Goal: Check status: Check status

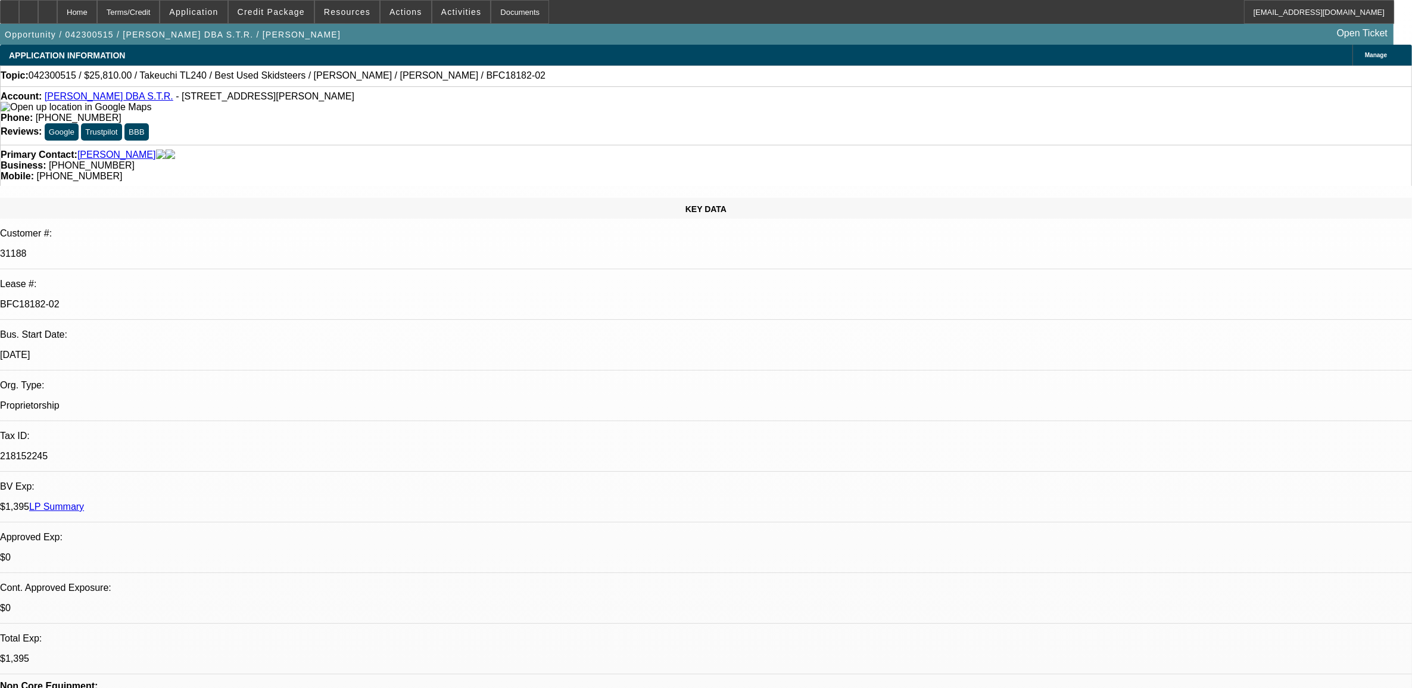
select select "0"
select select "0.1"
select select "0"
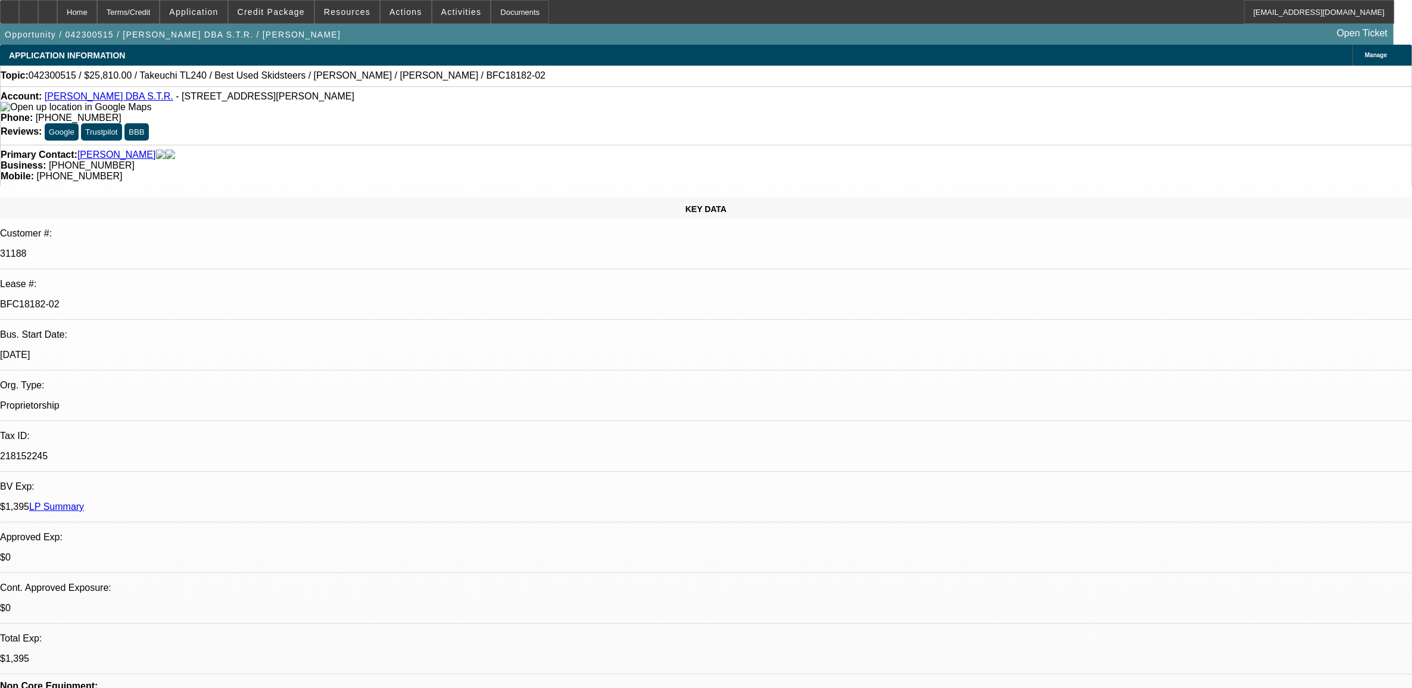
select select "0"
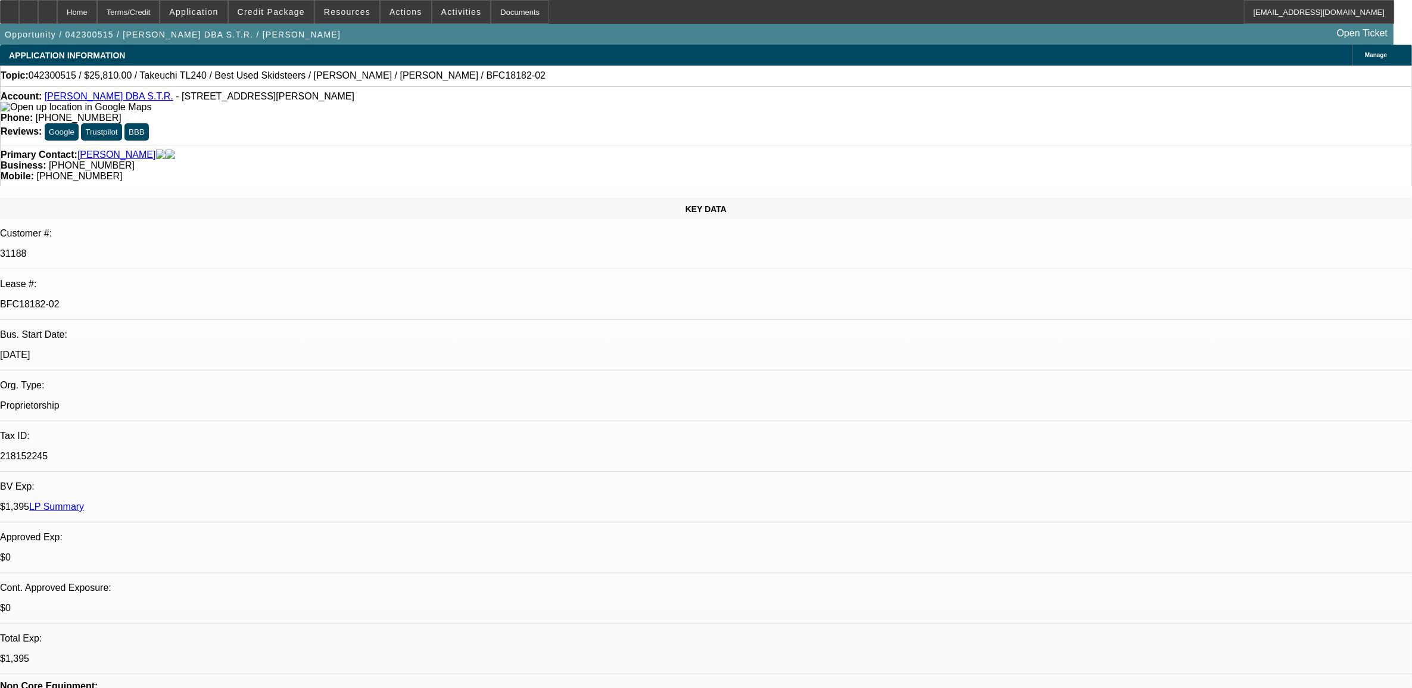
select select "0"
select select "0.1"
select select "1"
select select "3"
select select "4"
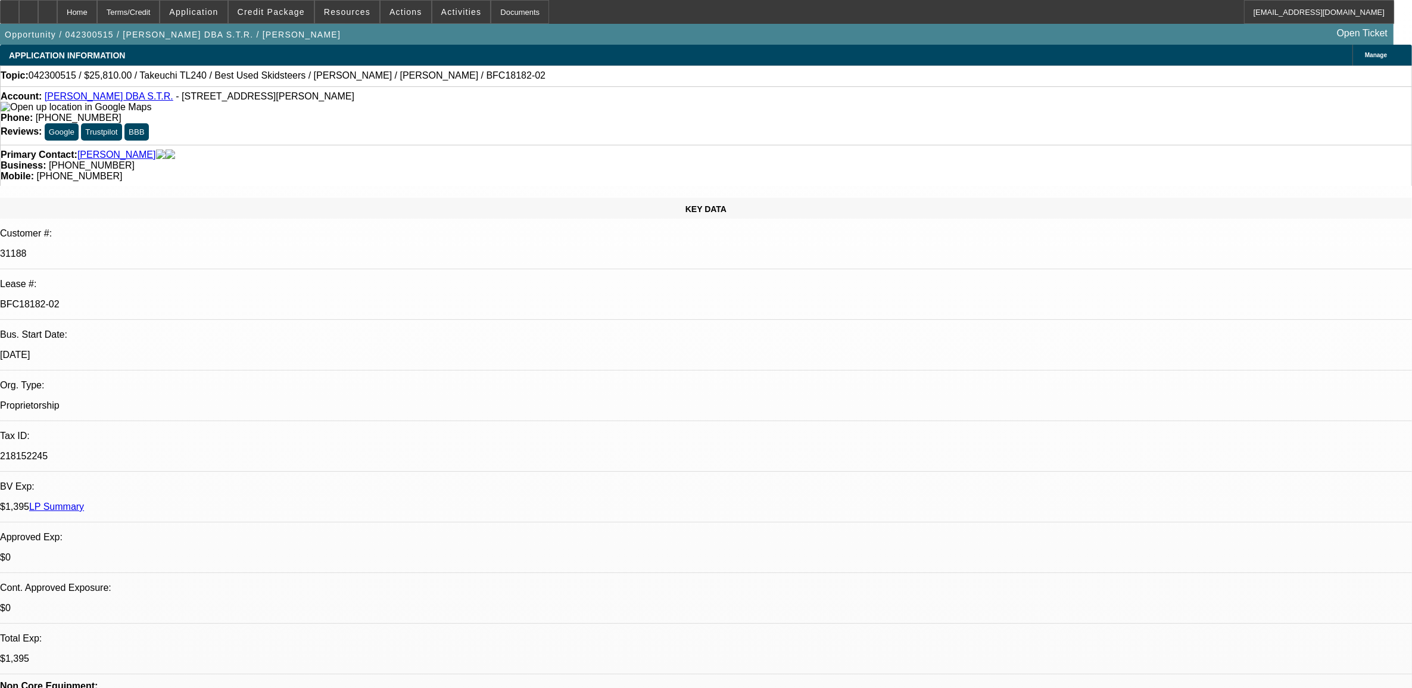
select select "1"
select select "3"
select select "6"
select select "1"
select select "3"
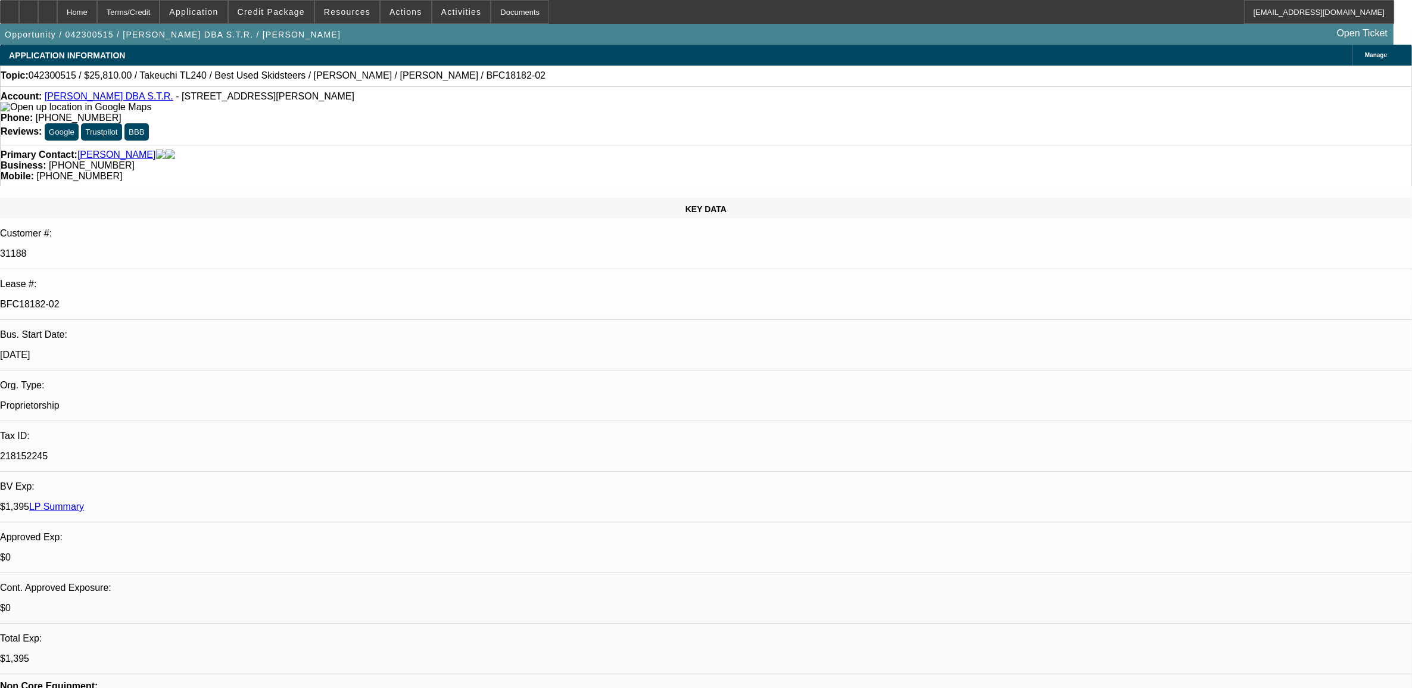
select select "6"
select select "1"
select select "4"
drag, startPoint x: 225, startPoint y: 202, endPoint x: 165, endPoint y: 205, distance: 59.6
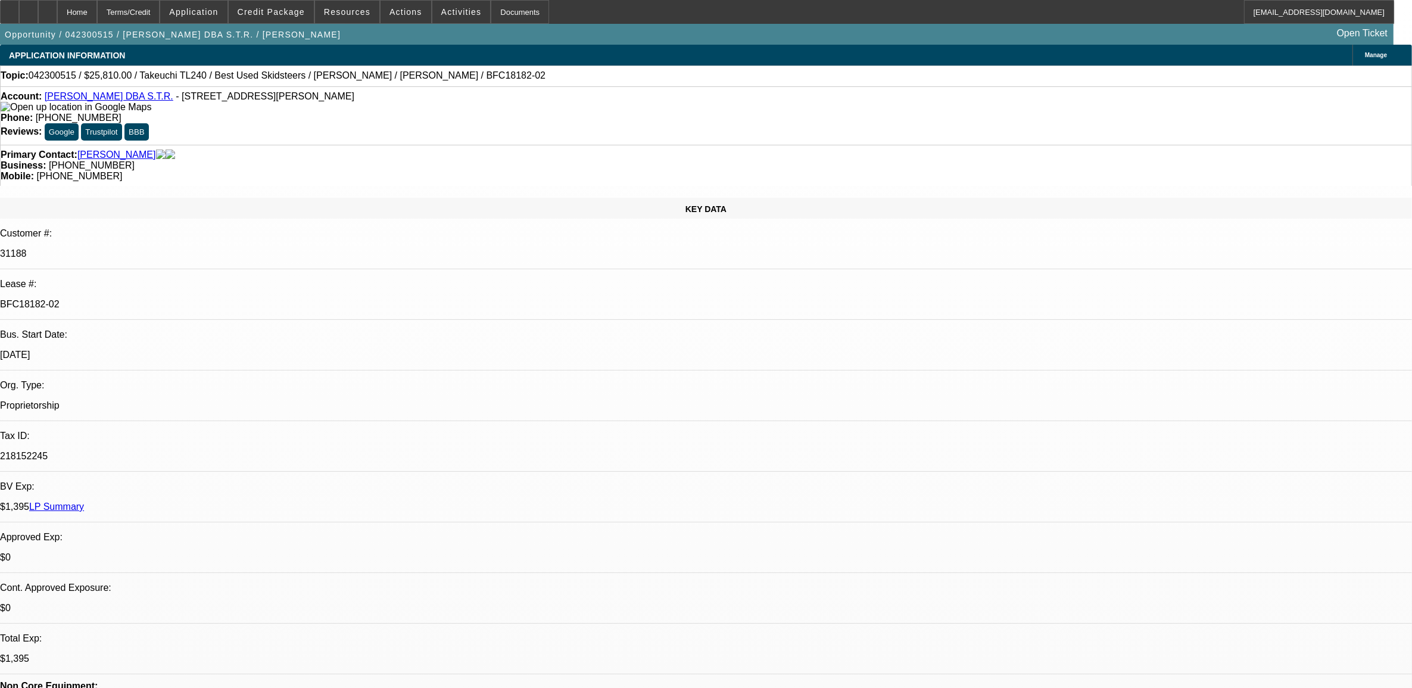
click at [165, 299] on div "BFC18182-02" at bounding box center [706, 304] width 1412 height 11
copy p "BFC18182-02"
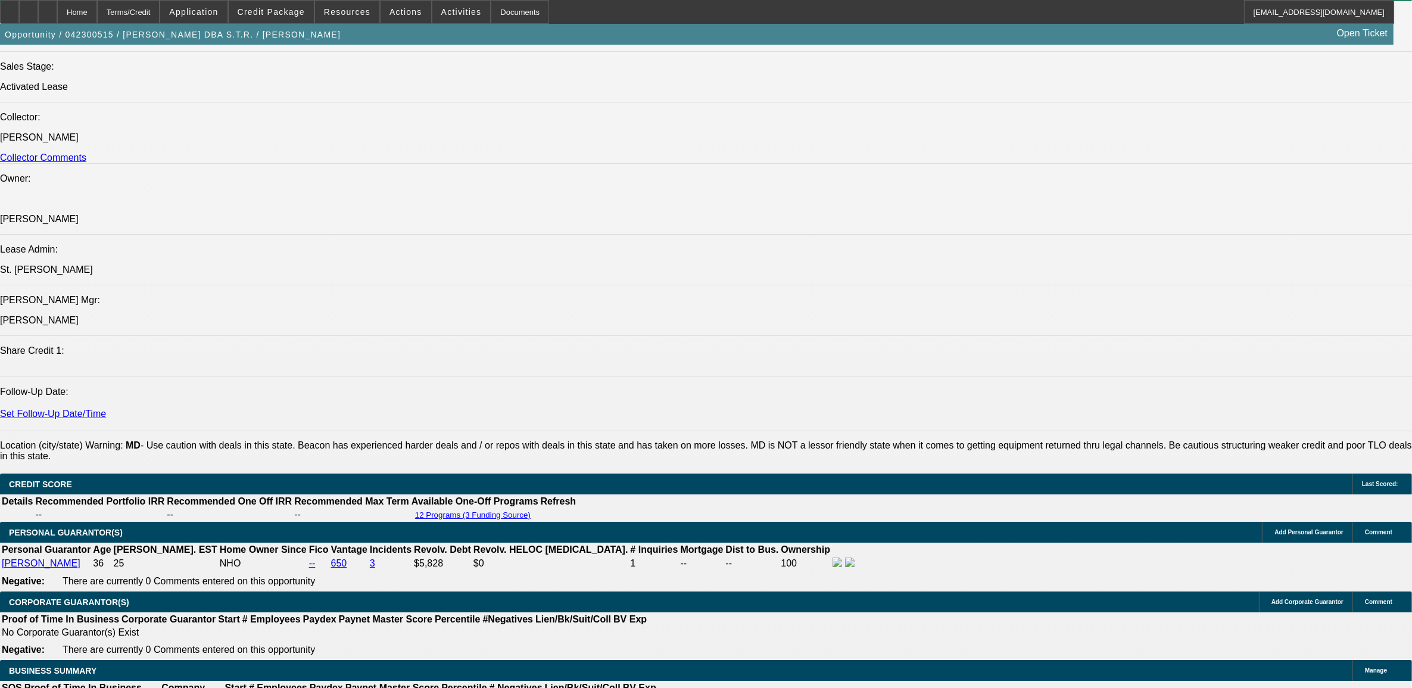
scroll to position [1488, 0]
